Goal: Task Accomplishment & Management: Manage account settings

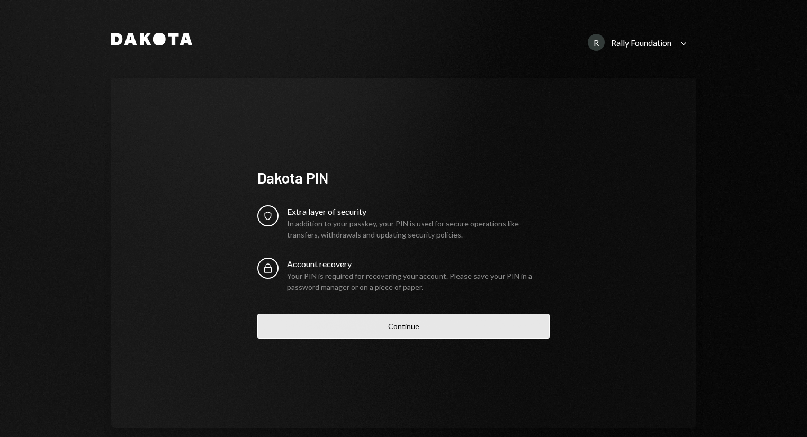
click at [380, 329] on button "Continue" at bounding box center [403, 326] width 292 height 25
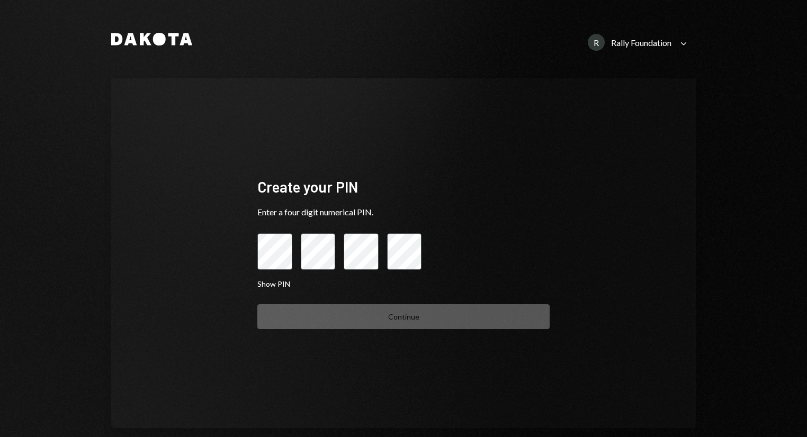
click at [380, 329] on div "Continue" at bounding box center [403, 317] width 292 height 25
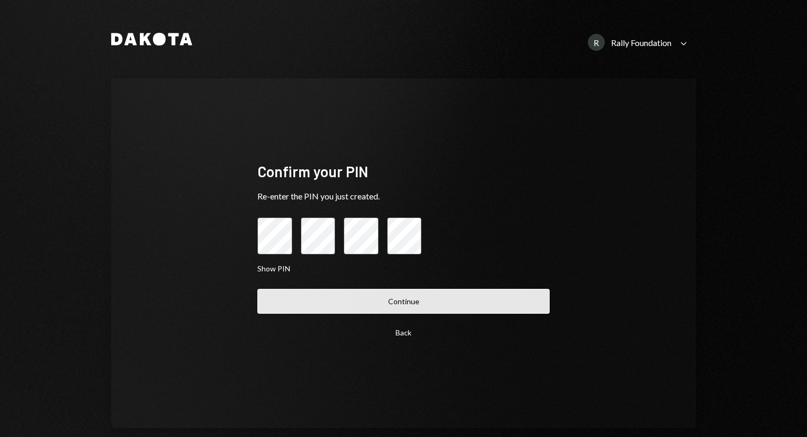
click at [318, 311] on button "Continue" at bounding box center [403, 301] width 292 height 25
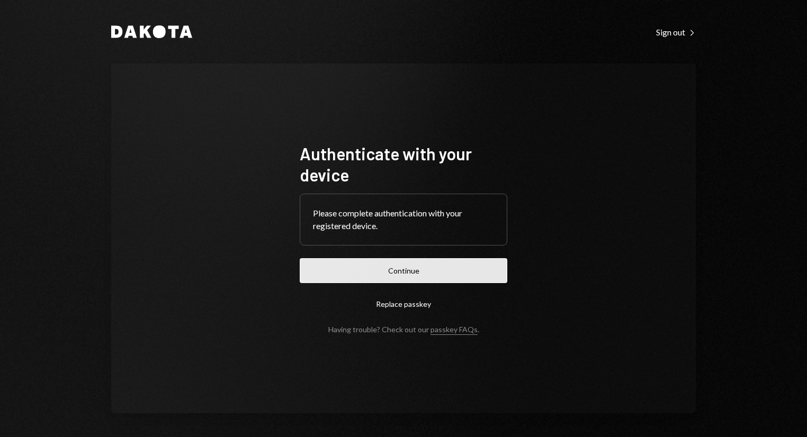
click at [386, 276] on button "Continue" at bounding box center [404, 270] width 208 height 25
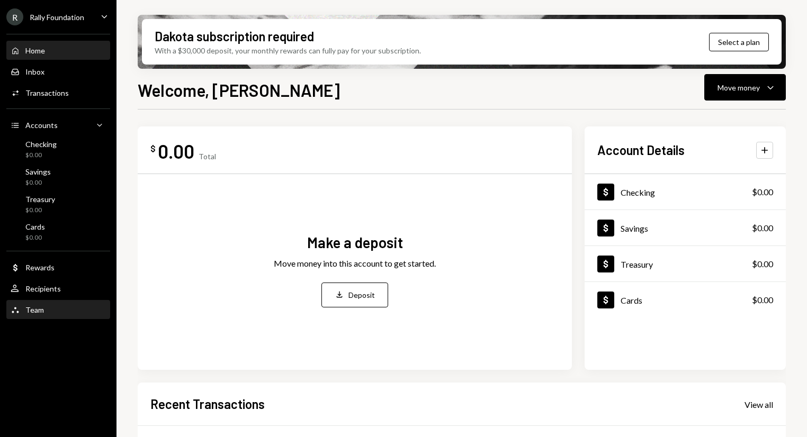
click at [42, 314] on div "Team Team" at bounding box center [58, 311] width 95 height 10
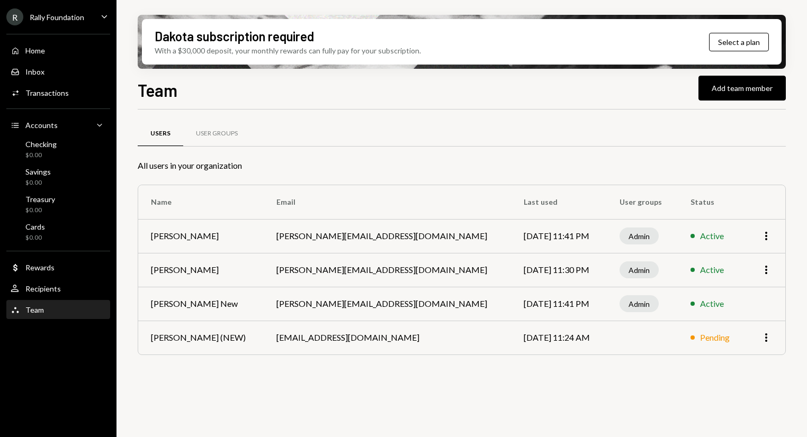
click at [764, 276] on icon "More" at bounding box center [766, 270] width 13 height 13
click at [728, 307] on div "Remove" at bounding box center [741, 310] width 53 height 19
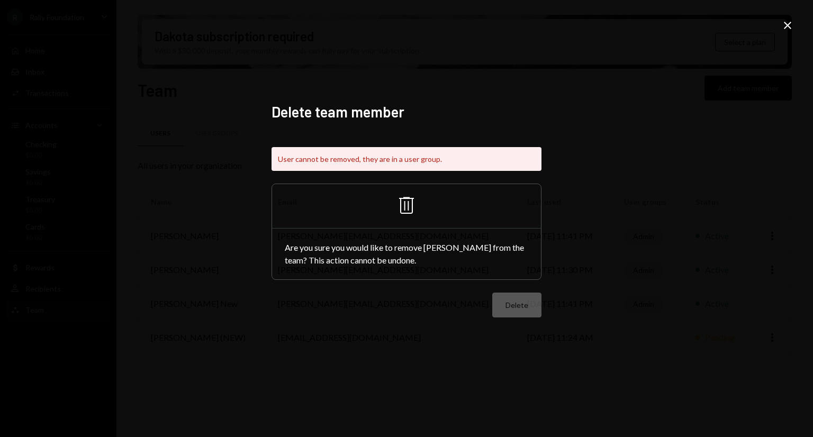
click at [788, 29] on icon "Close" at bounding box center [788, 25] width 13 height 13
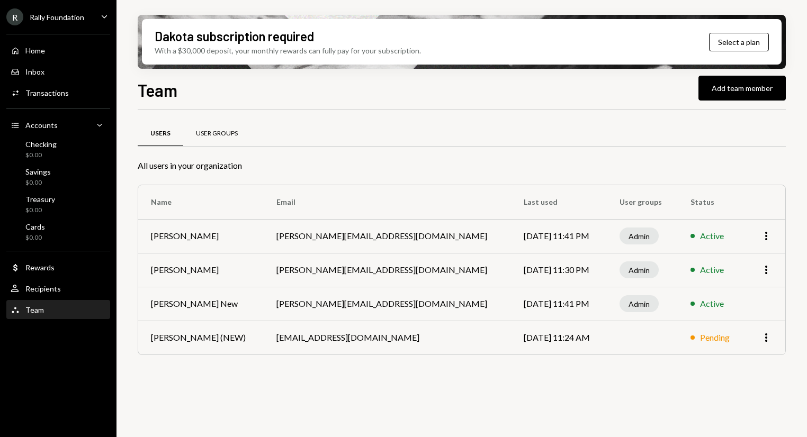
click at [208, 134] on div "User Groups" at bounding box center [217, 133] width 42 height 9
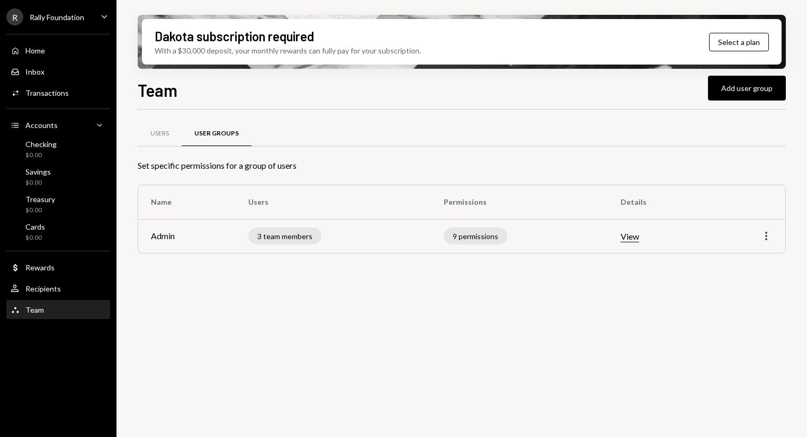
click at [769, 234] on icon "More" at bounding box center [766, 236] width 13 height 13
click at [739, 255] on div "Edit" at bounding box center [741, 258] width 53 height 19
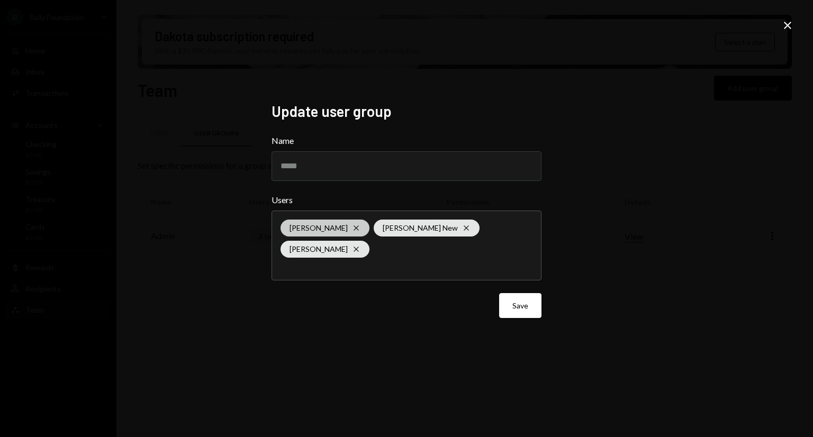
click at [358, 226] on icon "Cross" at bounding box center [356, 228] width 8 height 8
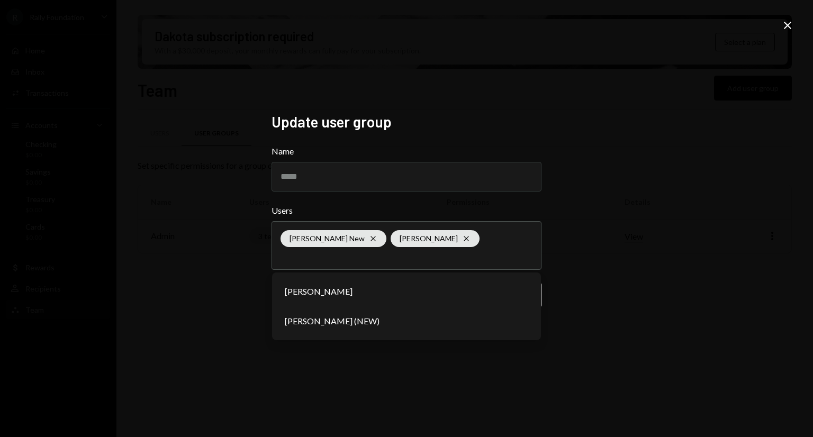
click at [648, 297] on div "Update user group Name ***** Users [PERSON_NAME] New [PERSON_NAME] [PERSON_NAME…" at bounding box center [406, 218] width 813 height 437
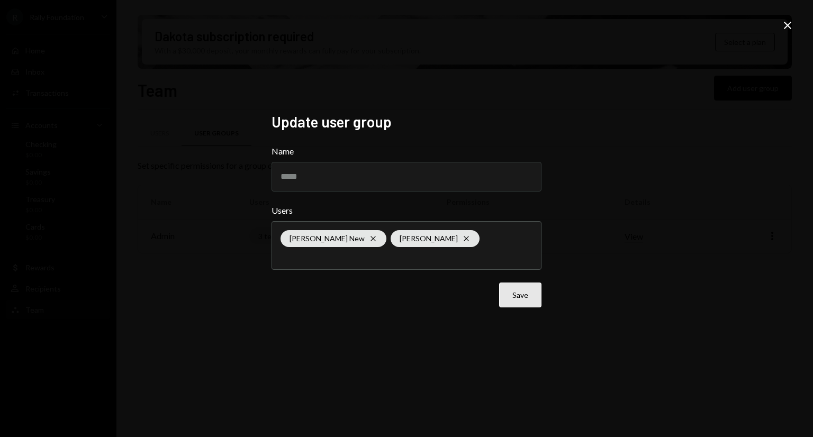
click at [523, 299] on button "Save" at bounding box center [520, 295] width 42 height 25
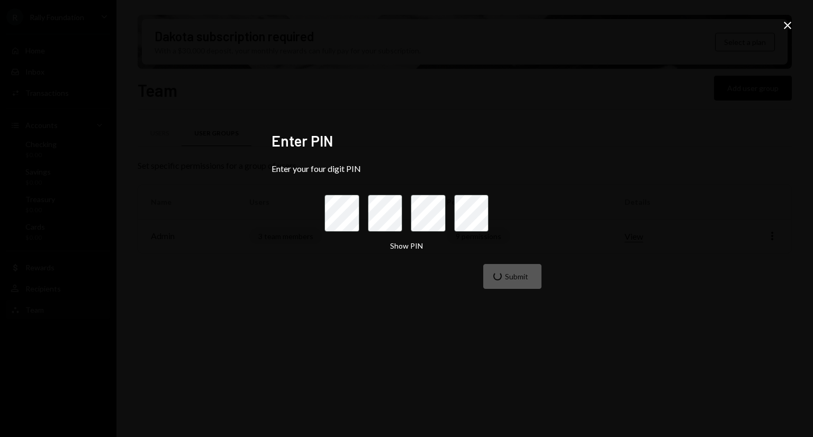
click at [790, 26] on icon at bounding box center [787, 25] width 7 height 7
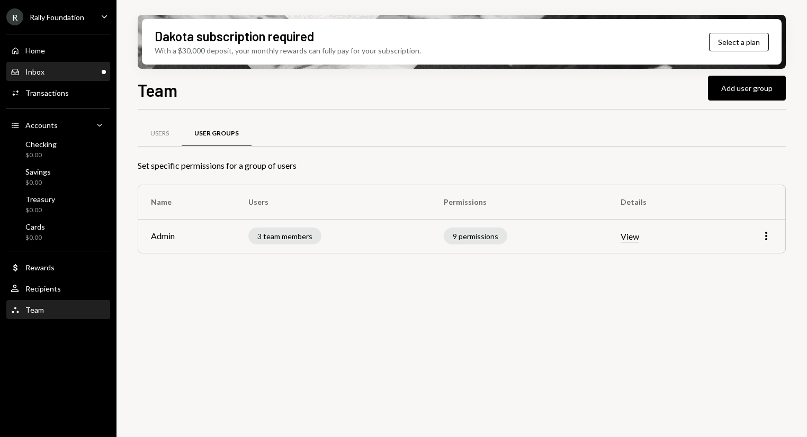
click at [59, 77] on div "Inbox Inbox" at bounding box center [58, 72] width 95 height 18
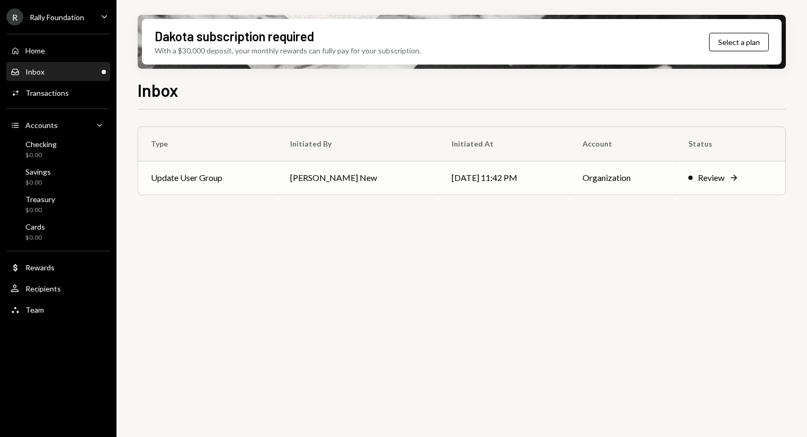
click at [486, 181] on td "[DATE] 11:42 PM" at bounding box center [504, 178] width 131 height 34
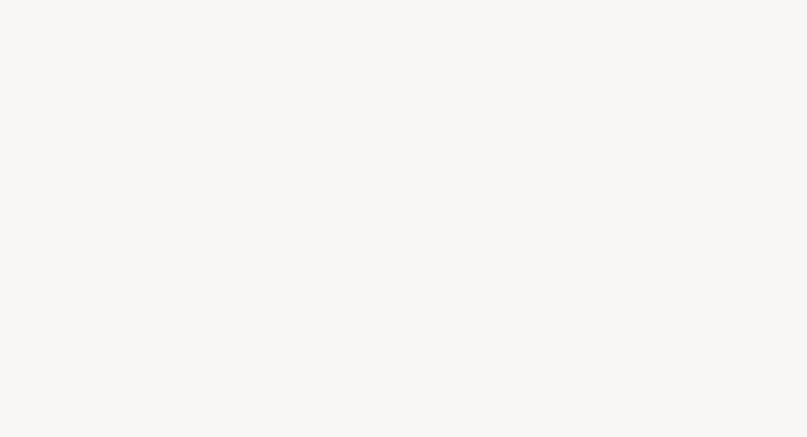
click at [724, 180] on div at bounding box center [403, 218] width 807 height 437
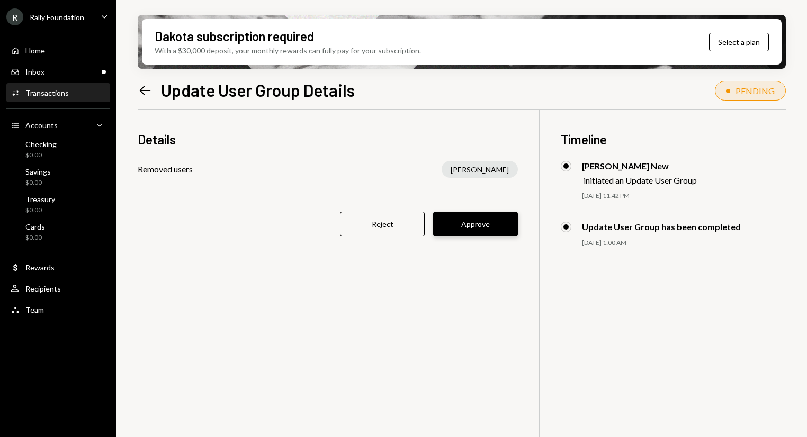
click at [499, 221] on button "Approve" at bounding box center [475, 224] width 85 height 25
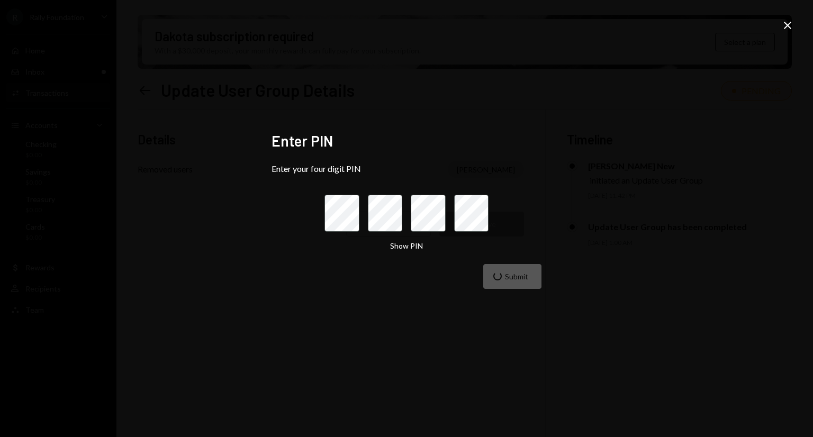
click at [792, 26] on icon "Close" at bounding box center [788, 25] width 13 height 13
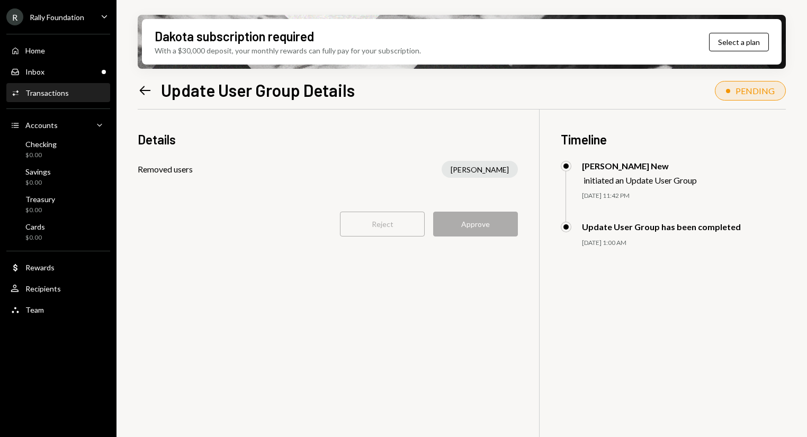
click at [766, 345] on div "Details Removed users [PERSON_NAME] Reject Approve Timeline [PERSON_NAME] New i…" at bounding box center [462, 328] width 648 height 437
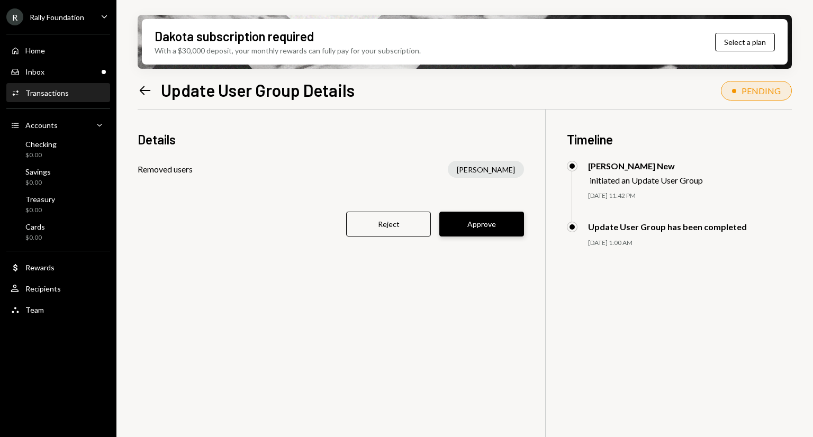
click at [495, 223] on button "Approve" at bounding box center [482, 224] width 85 height 25
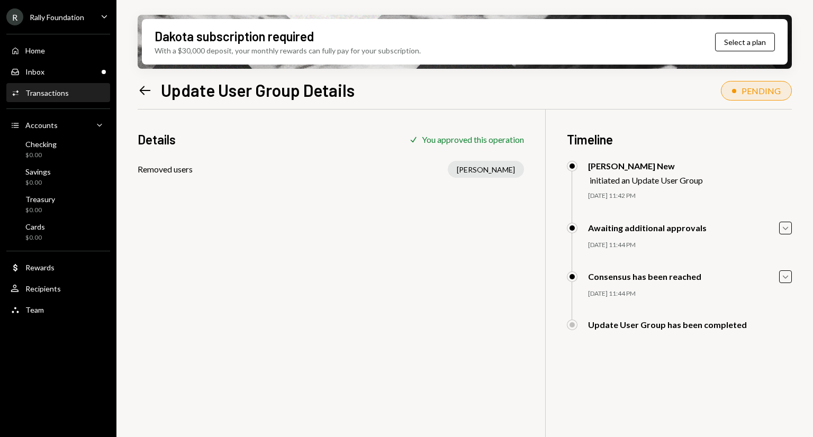
click at [467, 409] on div "Details Check You approved this operation Removed users Gerard Hernandez Timeli…" at bounding box center [465, 328] width 655 height 437
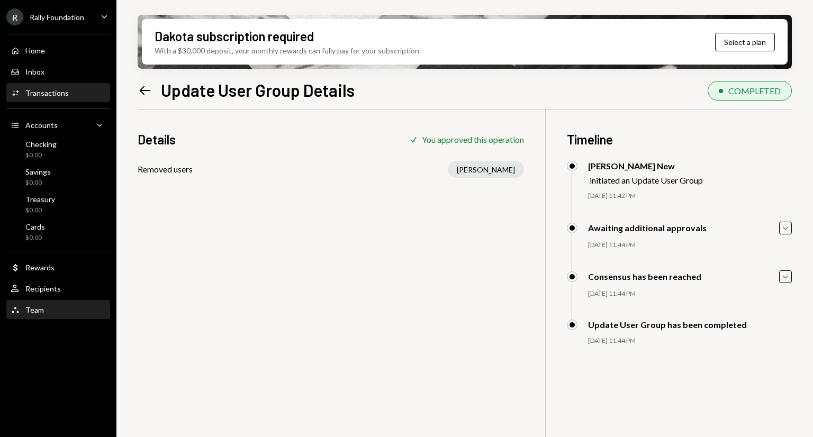
click at [35, 312] on div "Team" at bounding box center [34, 310] width 19 height 9
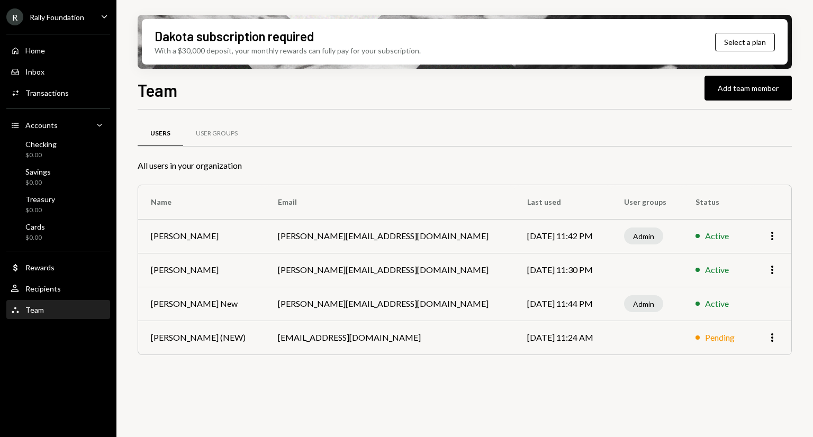
click at [766, 272] on div "More" at bounding box center [771, 270] width 15 height 13
click at [770, 272] on icon "More" at bounding box center [772, 270] width 13 height 13
click at [741, 309] on div "Remove" at bounding box center [748, 310] width 53 height 19
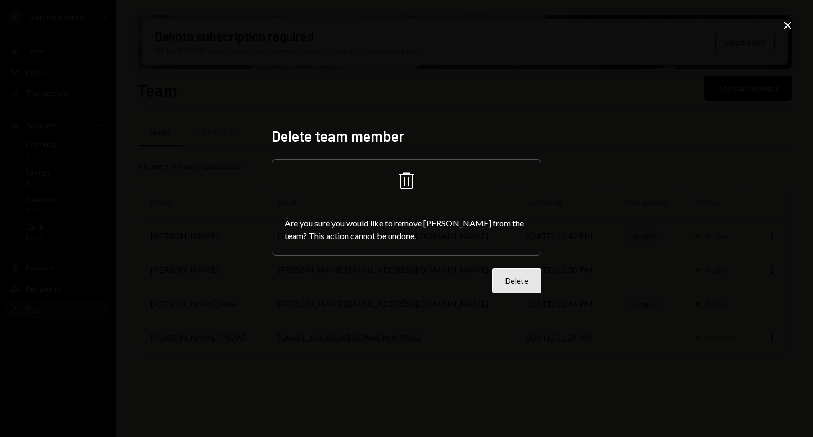
click at [528, 276] on button "Delete" at bounding box center [517, 281] width 49 height 25
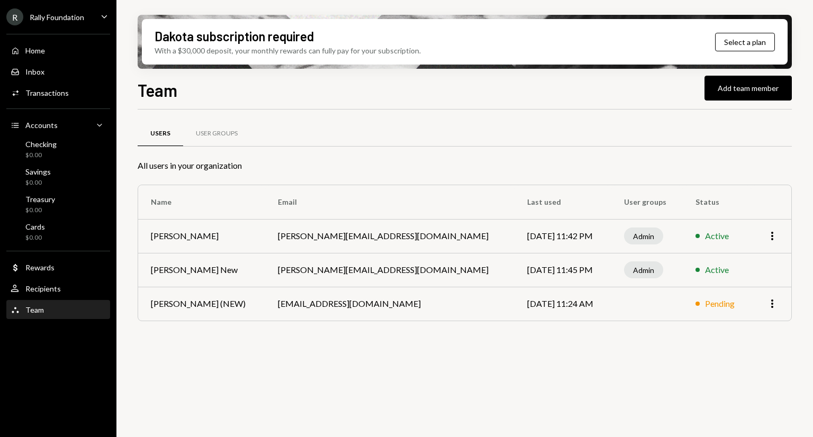
click at [99, 17] on icon "Caret Down" at bounding box center [105, 17] width 12 height 12
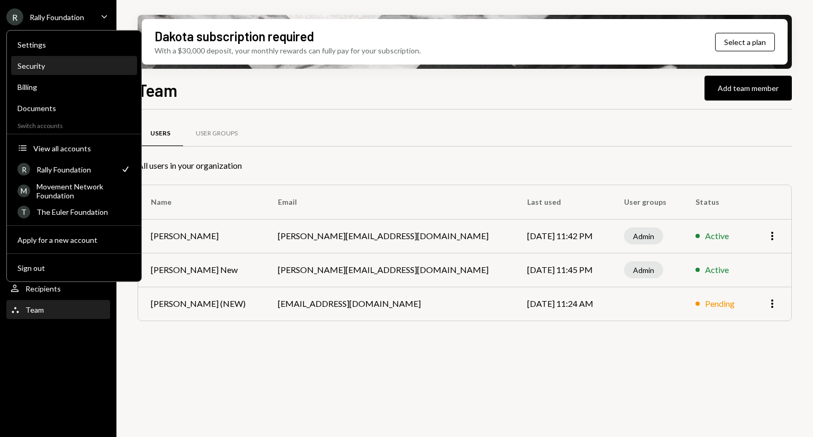
click at [62, 65] on div "Security" at bounding box center [73, 65] width 113 height 9
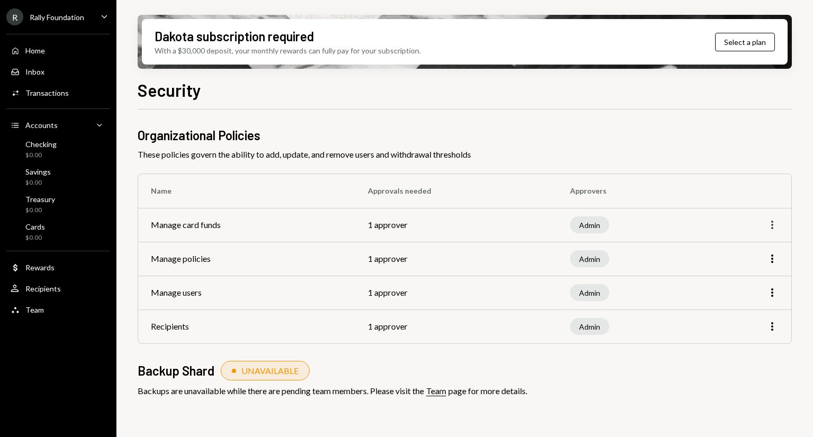
click at [774, 225] on icon "More" at bounding box center [772, 225] width 13 height 13
click at [754, 243] on div "Edit" at bounding box center [748, 247] width 53 height 19
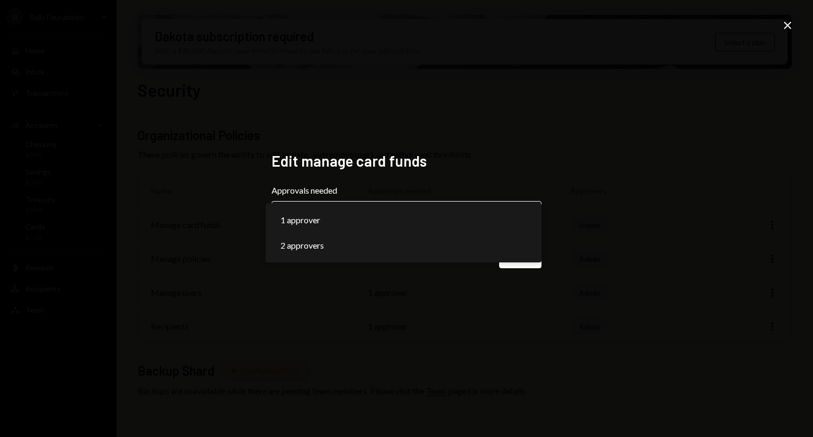
click at [483, 212] on body "**********" at bounding box center [406, 218] width 813 height 437
select select "*"
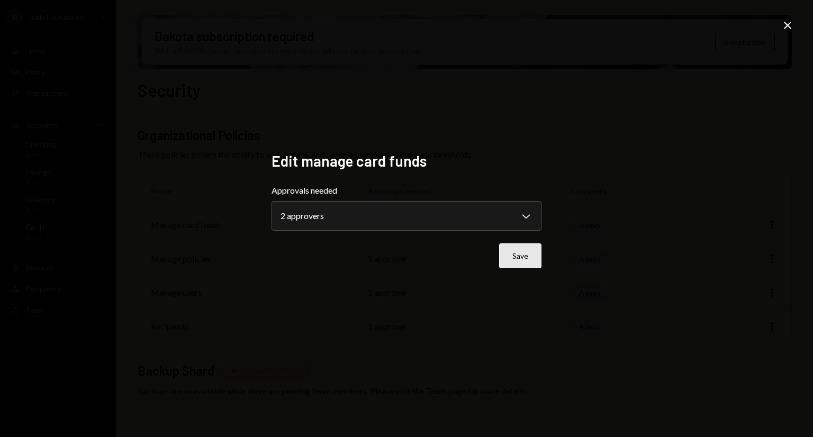
click at [513, 258] on button "Save" at bounding box center [520, 256] width 42 height 25
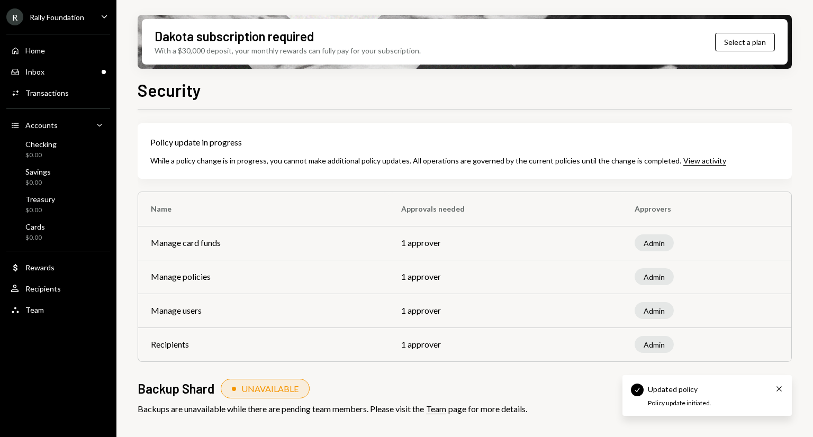
scroll to position [56, 0]
